Goal: Task Accomplishment & Management: Manage account settings

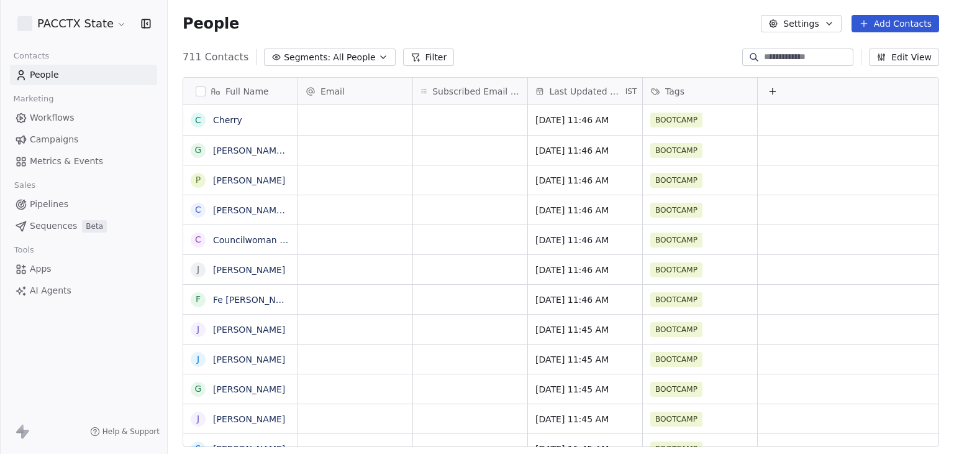
scroll to position [389, 767]
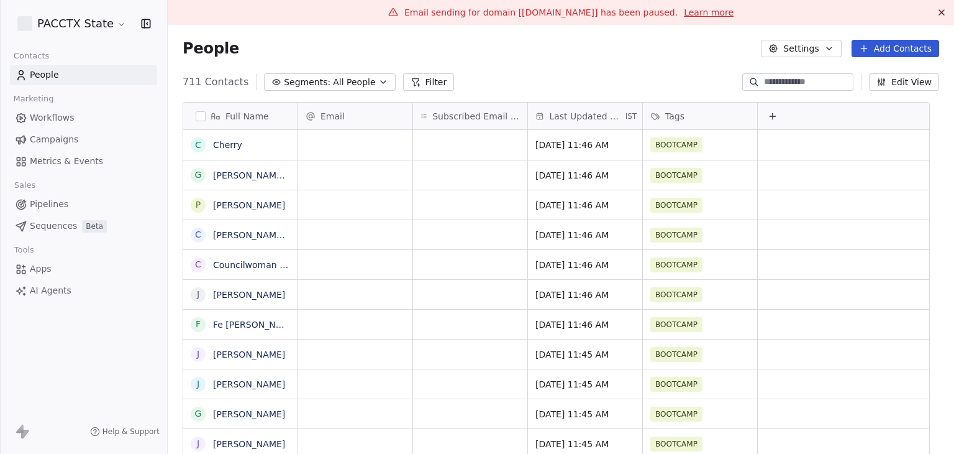
click at [39, 135] on span "Campaigns" at bounding box center [54, 139] width 48 height 13
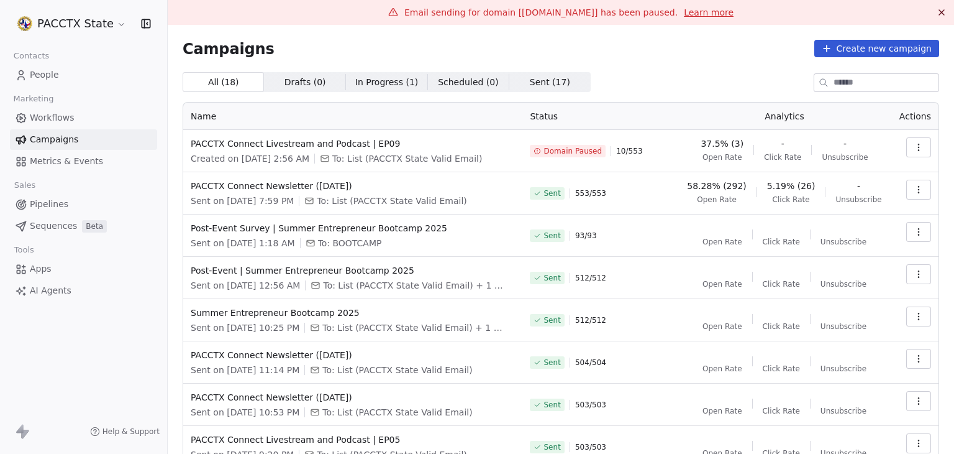
click at [672, 65] on div "Campaigns Create new campaign All ( 18 ) All ( 18 ) Drafts ( 0 ) Drafts ( 0 ) I…" at bounding box center [561, 315] width 757 height 550
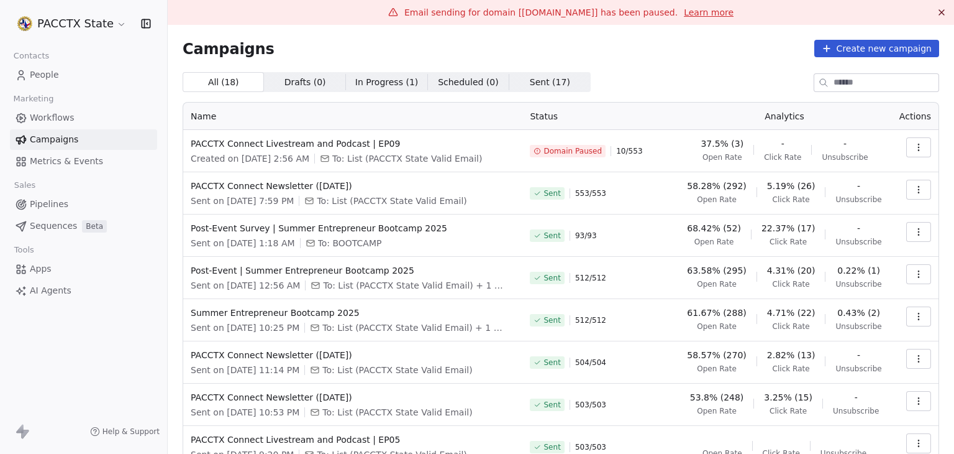
click at [917, 147] on button "button" at bounding box center [918, 147] width 25 height 20
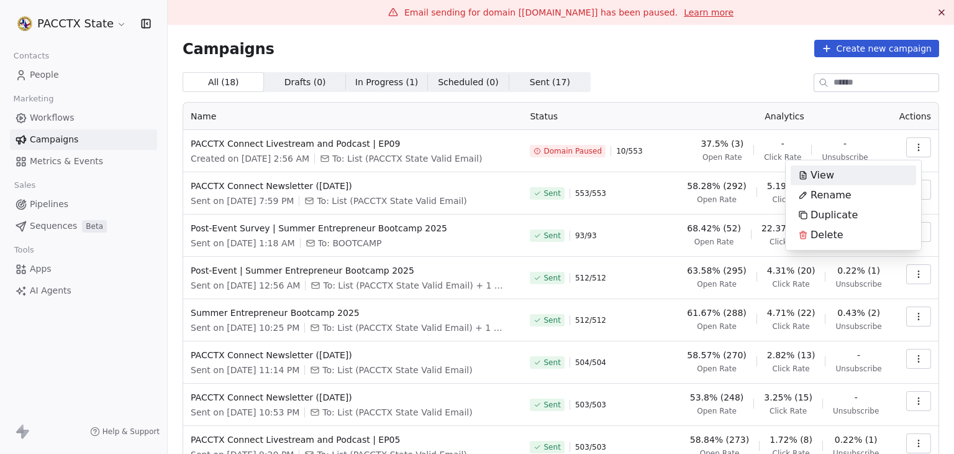
click at [746, 70] on html "PACCTX State Contacts People Marketing Workflows Campaigns Metrics & Events Sal…" at bounding box center [477, 227] width 954 height 454
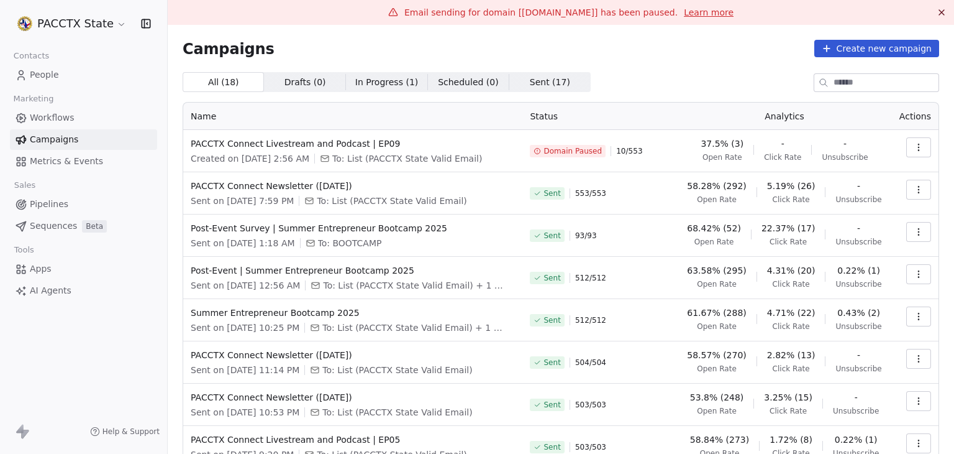
click at [893, 194] on td at bounding box center [915, 193] width 47 height 42
click at [906, 191] on button "button" at bounding box center [918, 190] width 25 height 20
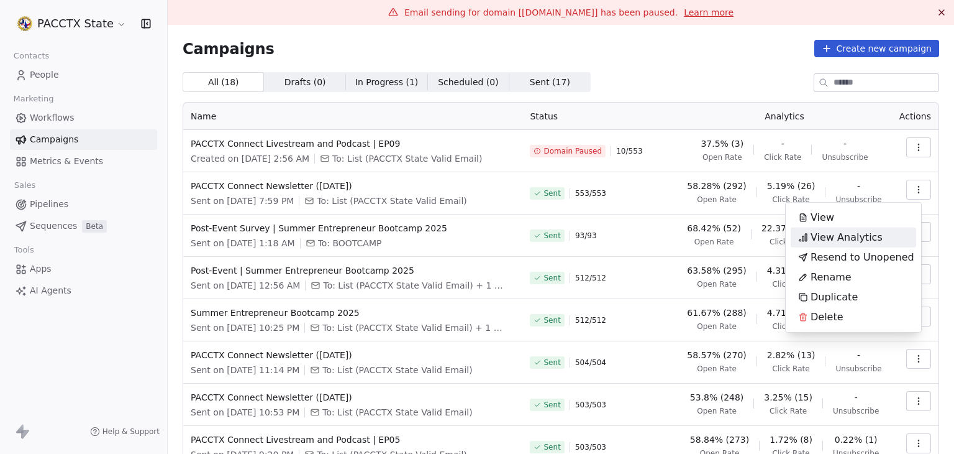
click at [885, 233] on div "View Analytics" at bounding box center [854, 237] width 126 height 20
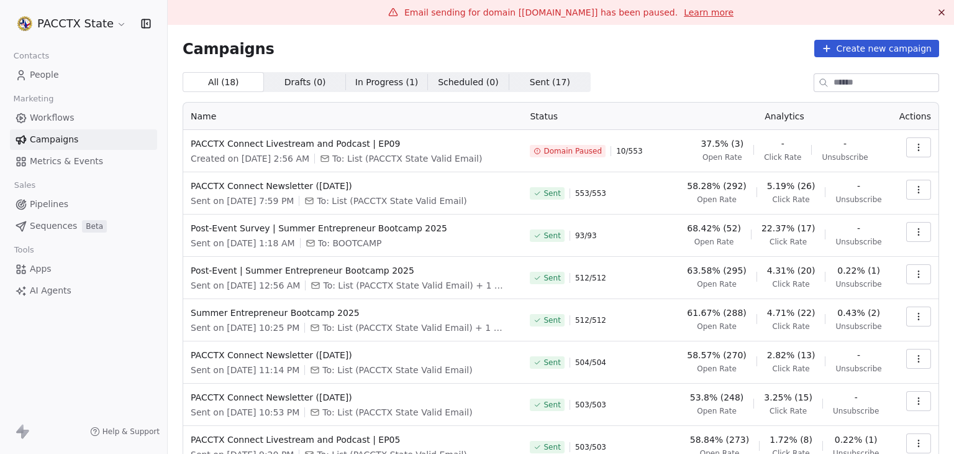
click at [914, 189] on icon "button" at bounding box center [919, 190] width 10 height 10
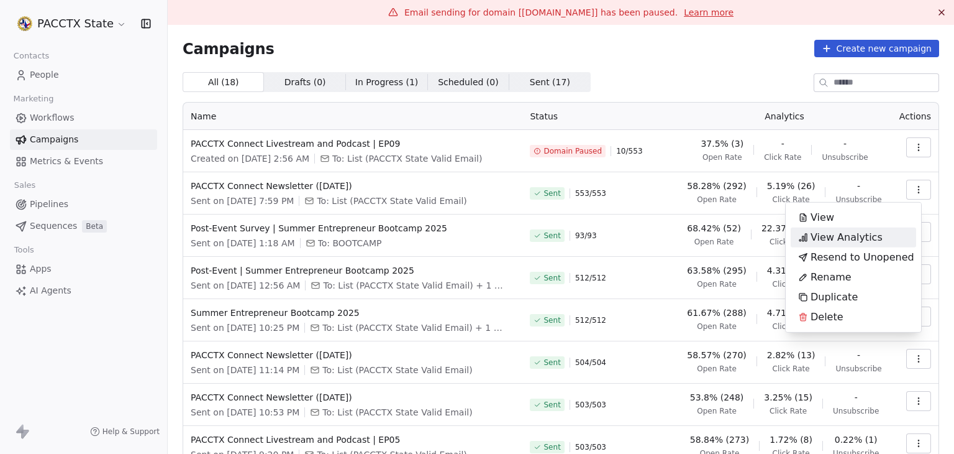
click at [877, 239] on div "View Analytics" at bounding box center [840, 237] width 99 height 20
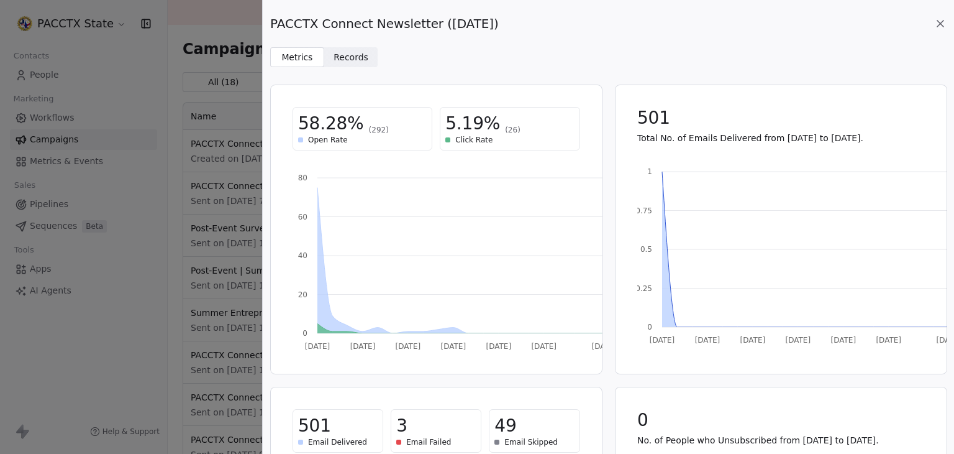
click at [346, 53] on span "Records" at bounding box center [351, 57] width 35 height 13
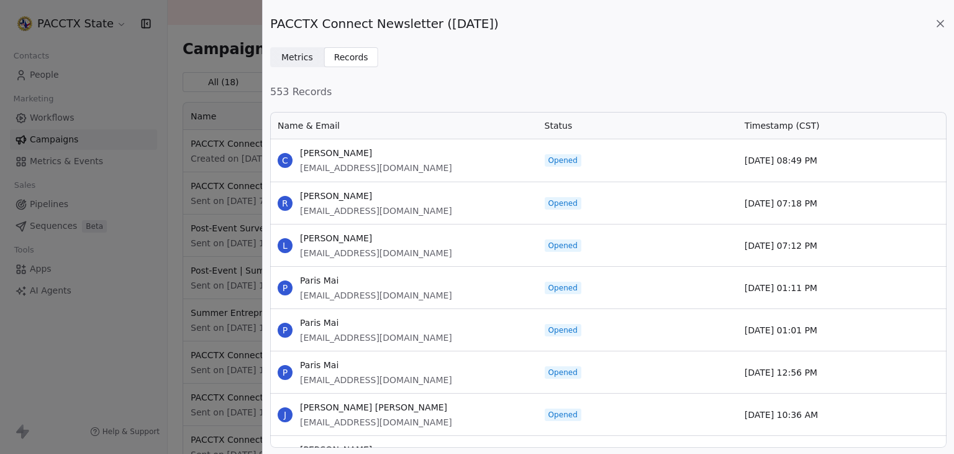
scroll to position [327, 667]
click at [547, 73] on div "PACCTX Connect Newsletter ([DATE]) Metrics Metrics Records Records 553 Records …" at bounding box center [608, 227] width 691 height 454
click at [944, 23] on icon at bounding box center [940, 23] width 12 height 12
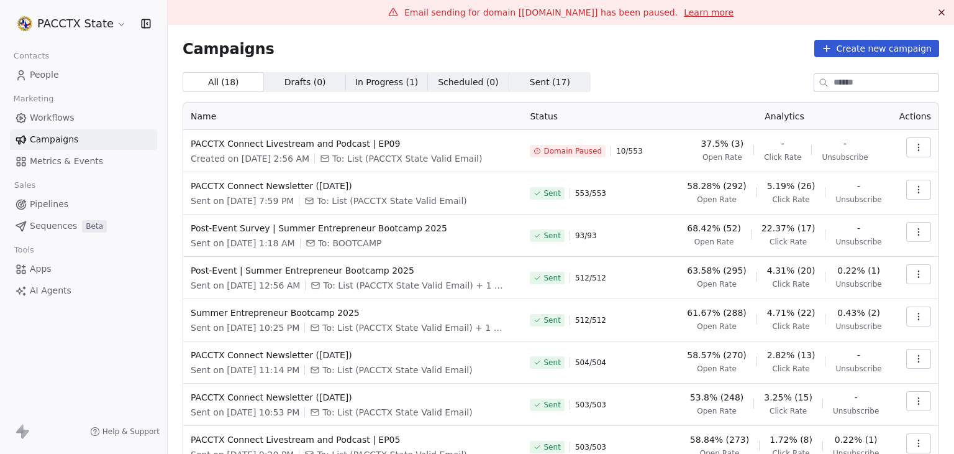
click at [616, 94] on div "All ( 18 ) All ( 18 ) Drafts ( 0 ) Drafts ( 0 ) In Progress ( 1 ) In Progress (…" at bounding box center [561, 331] width 757 height 518
click at [914, 186] on icon "button" at bounding box center [919, 190] width 10 height 10
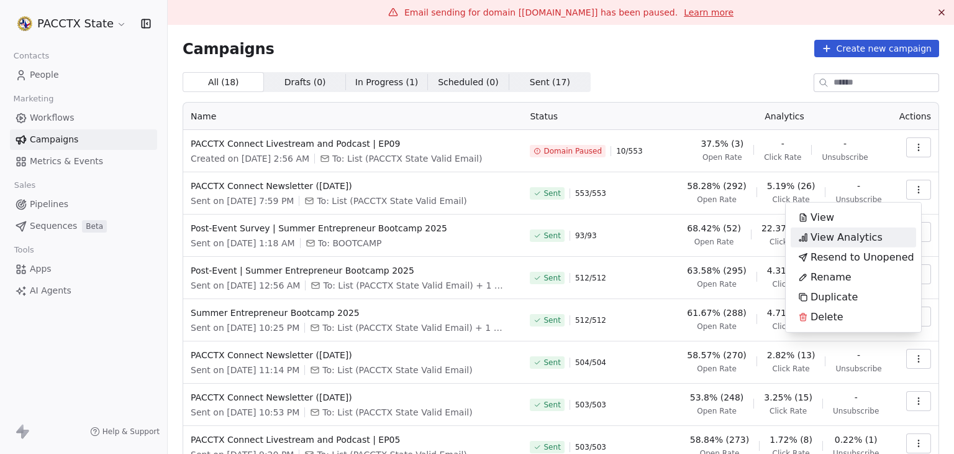
click at [856, 237] on span "View Analytics" at bounding box center [847, 237] width 72 height 15
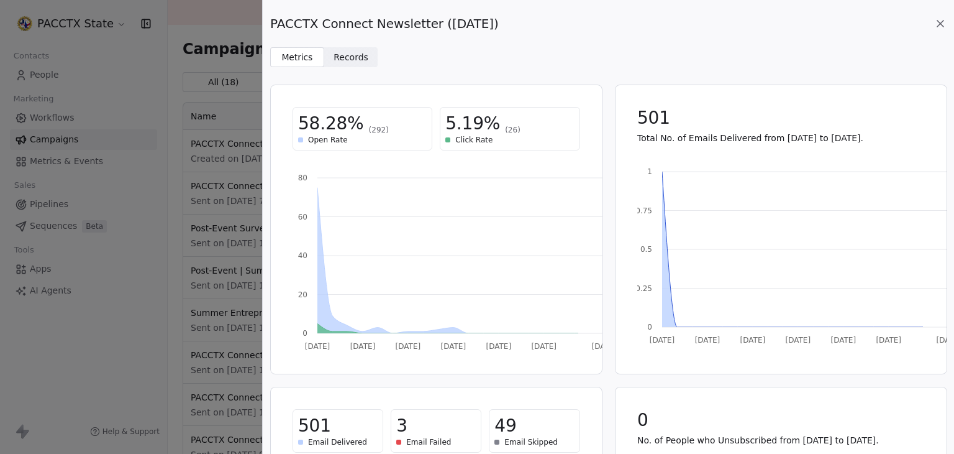
click at [335, 57] on span "Records" at bounding box center [351, 57] width 35 height 13
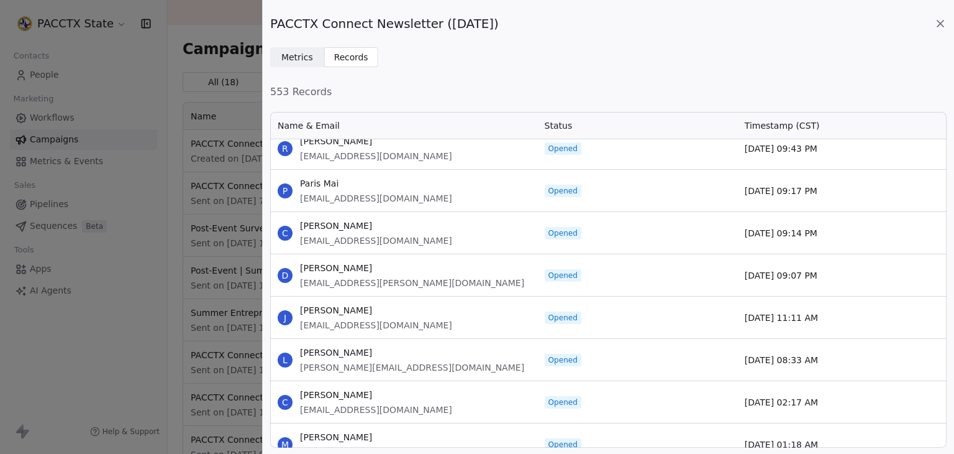
click at [944, 25] on icon at bounding box center [940, 23] width 12 height 12
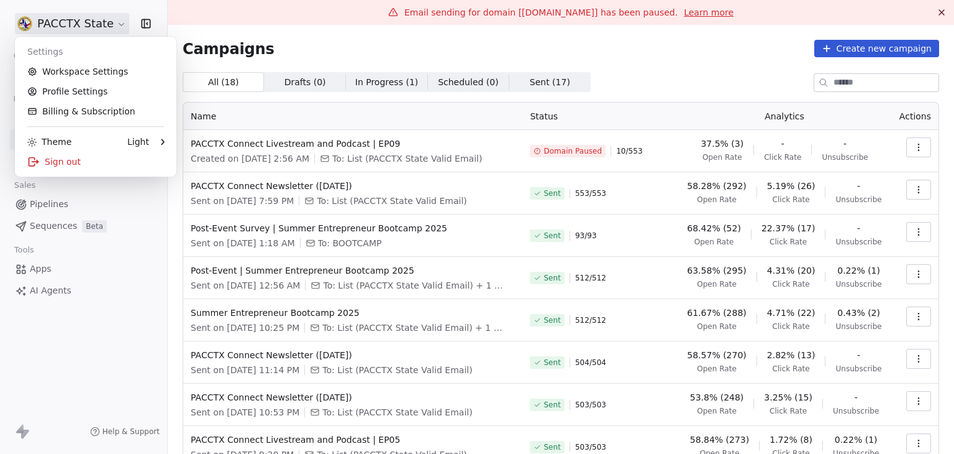
click at [86, 30] on html "PACCTX State Contacts People Marketing Workflows Campaigns Metrics & Events Sal…" at bounding box center [477, 227] width 954 height 454
click at [79, 162] on div "Sign out" at bounding box center [96, 162] width 152 height 20
